Goal: Find specific page/section: Find specific page/section

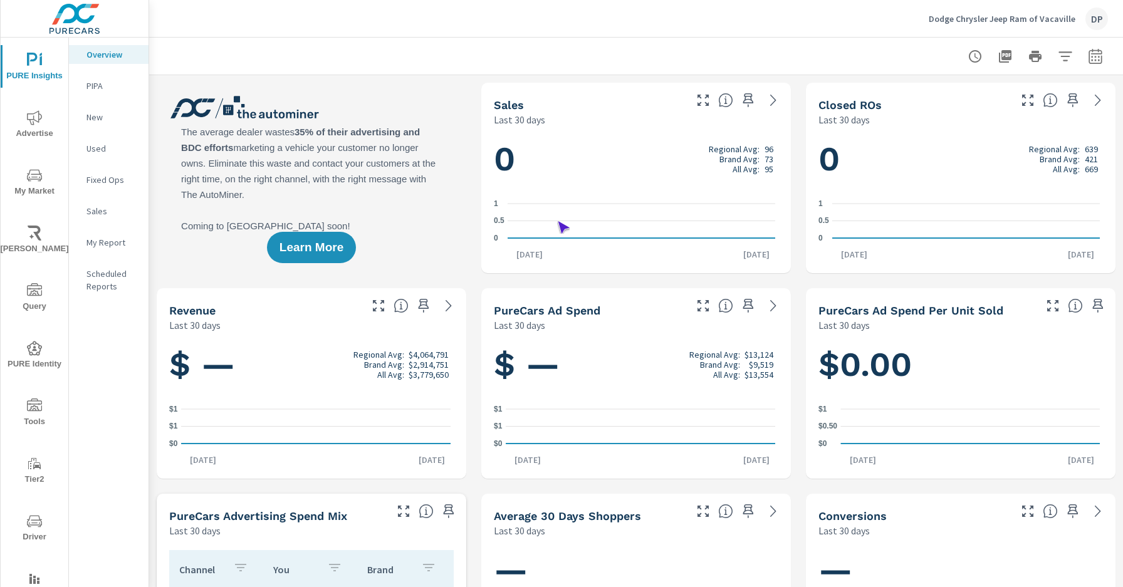
click at [32, 529] on span "Driver" at bounding box center [34, 529] width 60 height 31
